Goal: Check status

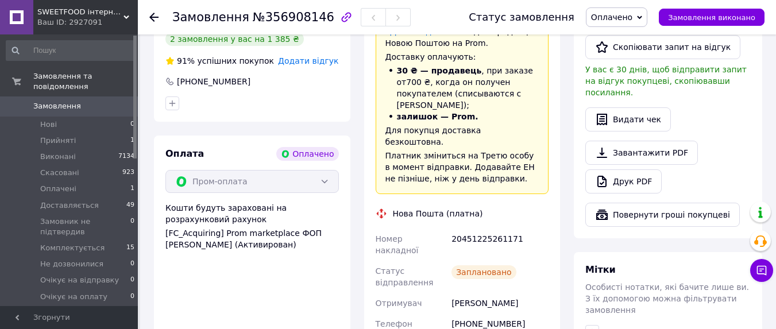
scroll to position [345, 0]
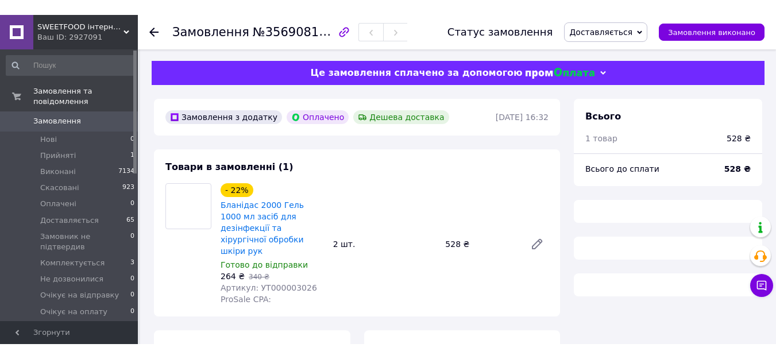
scroll to position [265, 0]
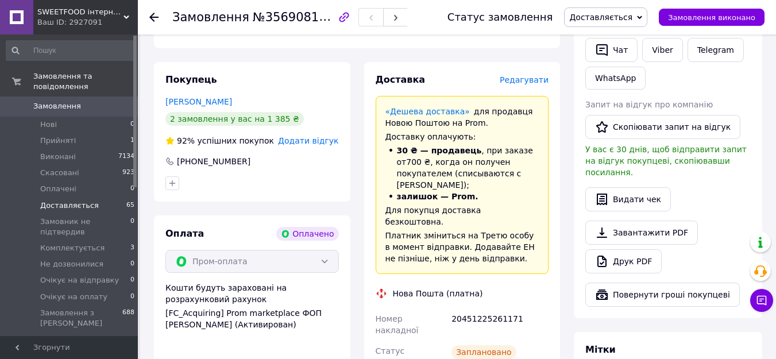
click at [90, 200] on span "Доставляється" at bounding box center [69, 205] width 59 height 10
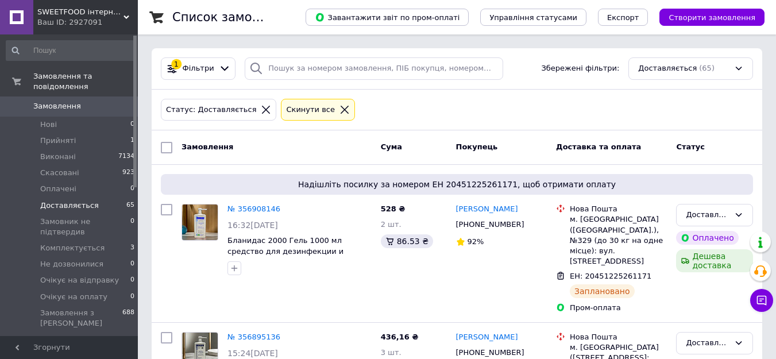
click at [69, 200] on span "Доставляється" at bounding box center [69, 205] width 59 height 10
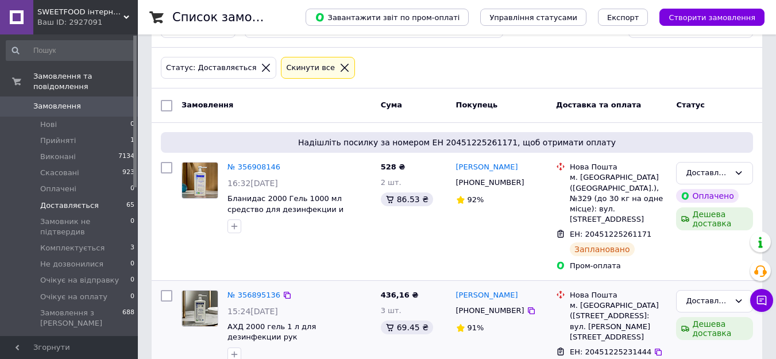
scroll to position [115, 0]
